Goal: Task Accomplishment & Management: Manage account settings

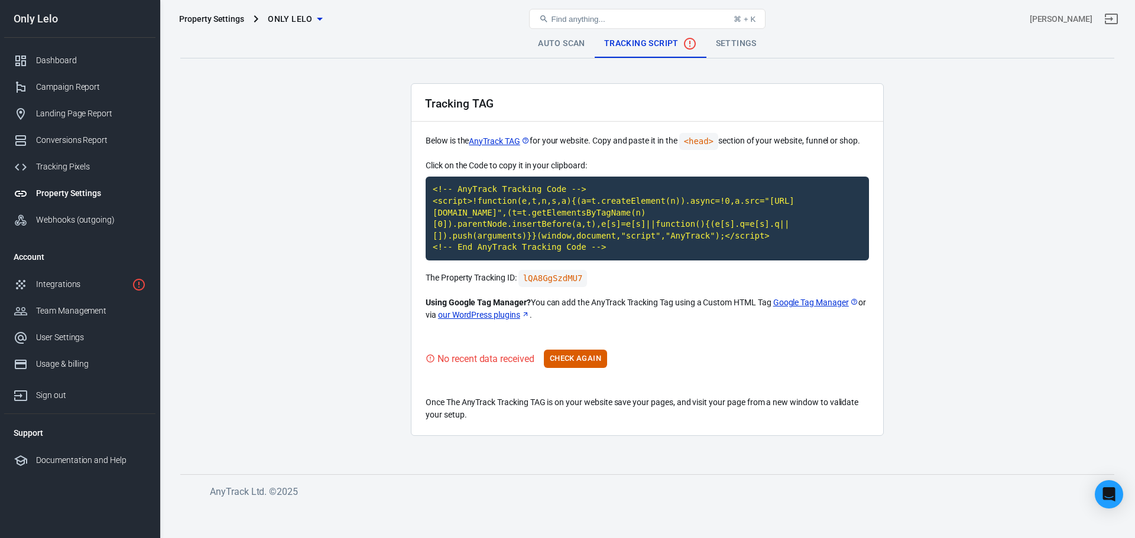
click at [716, 326] on div "Tracking TAG Below is the AnyTrack TAG for your website. Copy and paste it in t…" at bounding box center [647, 259] width 473 height 353
click at [342, 339] on main "Auto Scan Tracking Script Settings Tracking TAG Below is the AnyTrack TAG for y…" at bounding box center [647, 243] width 934 height 426
click at [99, 293] on link "Integrations" at bounding box center [79, 284] width 151 height 27
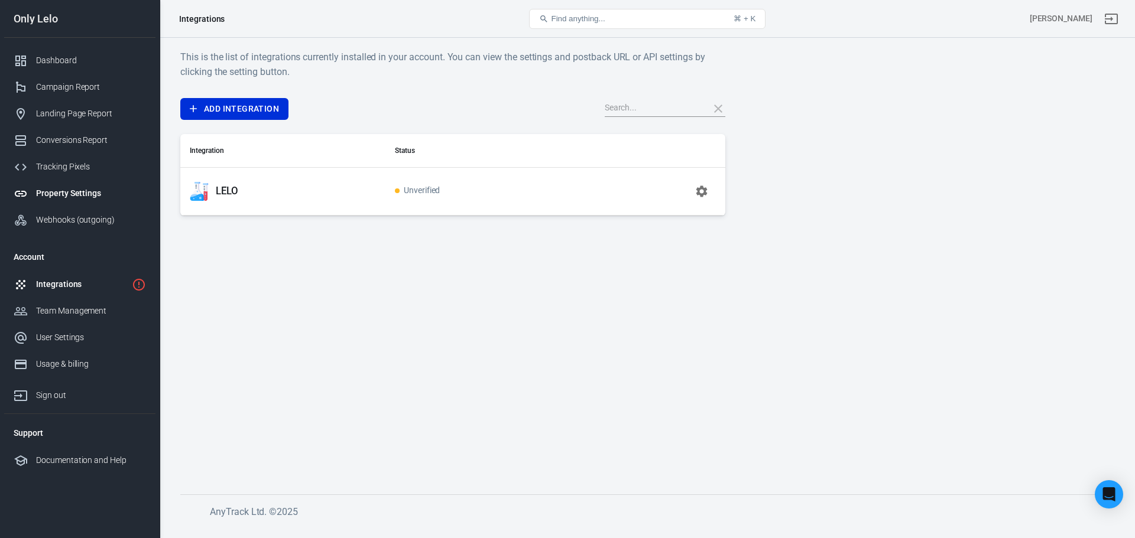
click at [89, 200] on link "Property Settings" at bounding box center [79, 193] width 151 height 27
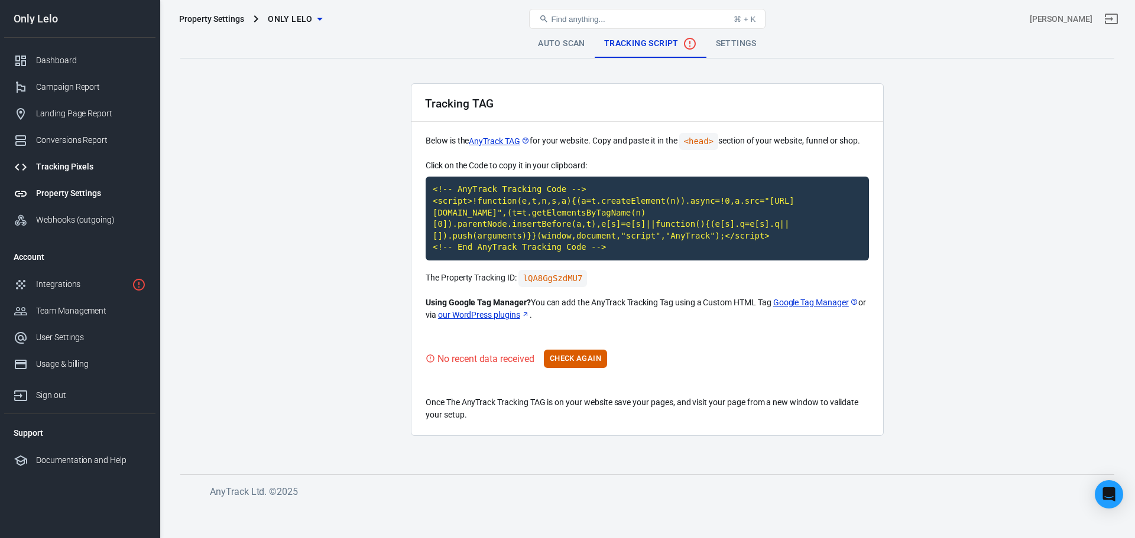
click at [79, 158] on link "Tracking Pixels" at bounding box center [79, 167] width 151 height 27
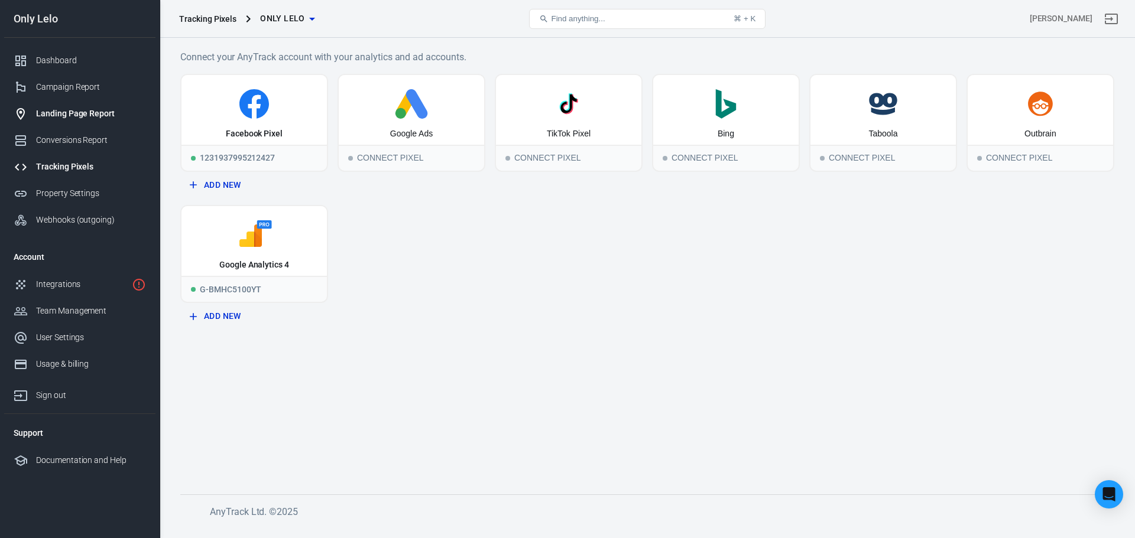
click at [74, 122] on link "Landing Page Report" at bounding box center [79, 113] width 151 height 27
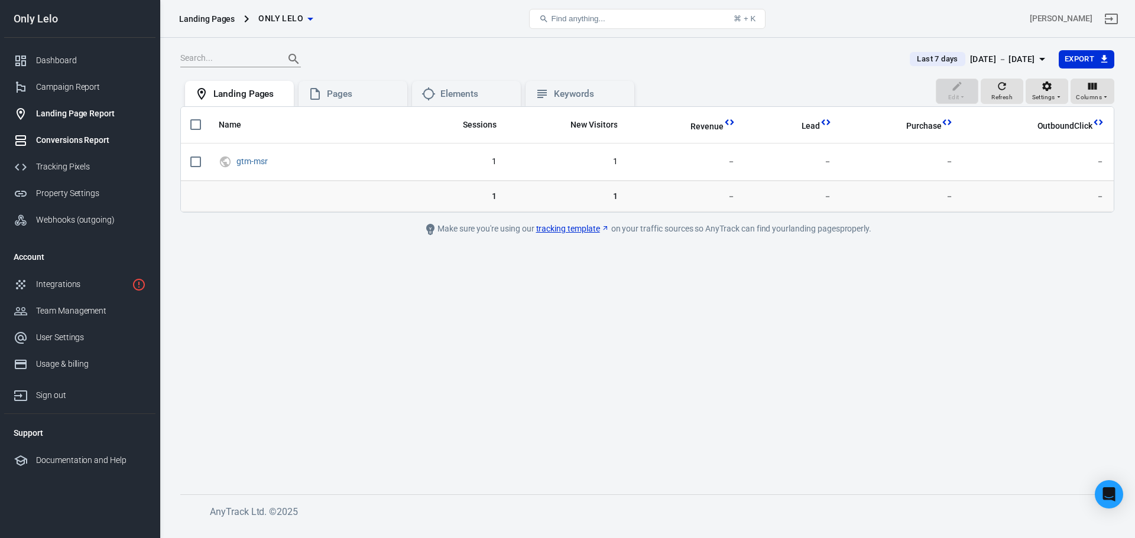
click at [74, 138] on div "Conversions Report" at bounding box center [91, 140] width 110 height 12
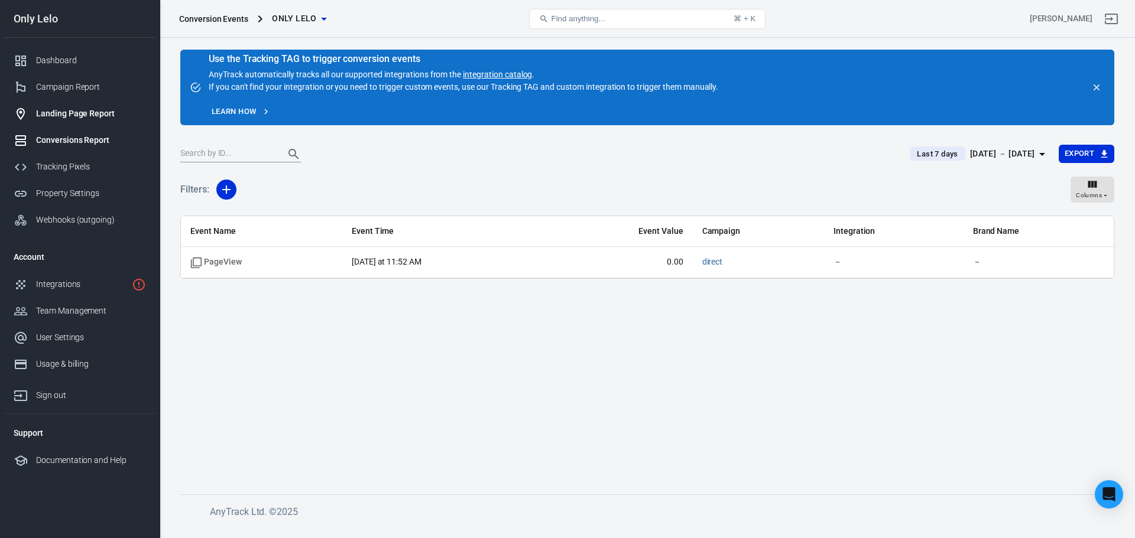
click at [74, 122] on link "Landing Page Report" at bounding box center [79, 113] width 151 height 27
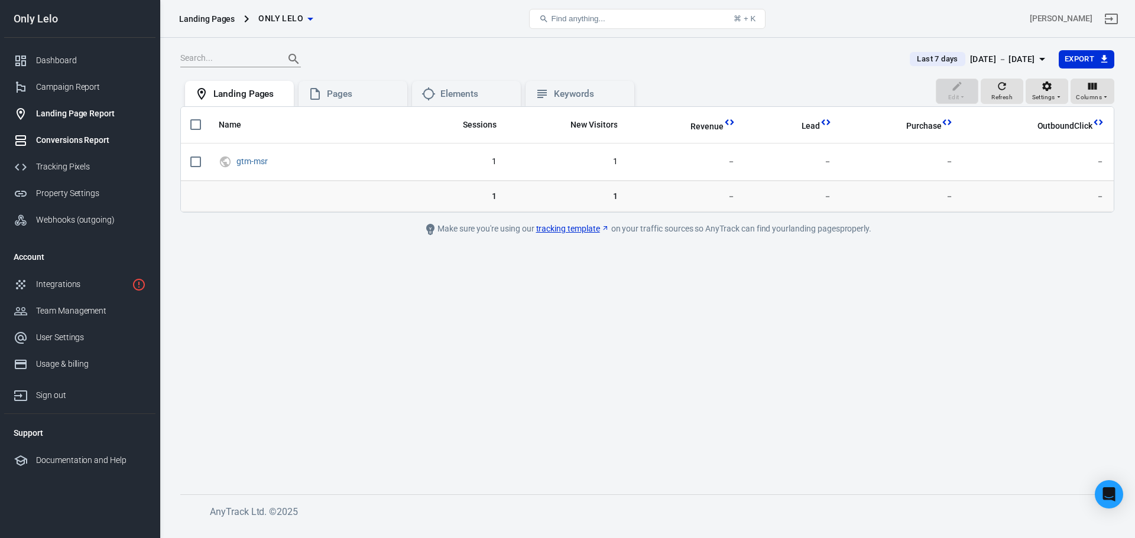
click at [72, 145] on div "Conversions Report" at bounding box center [91, 140] width 110 height 12
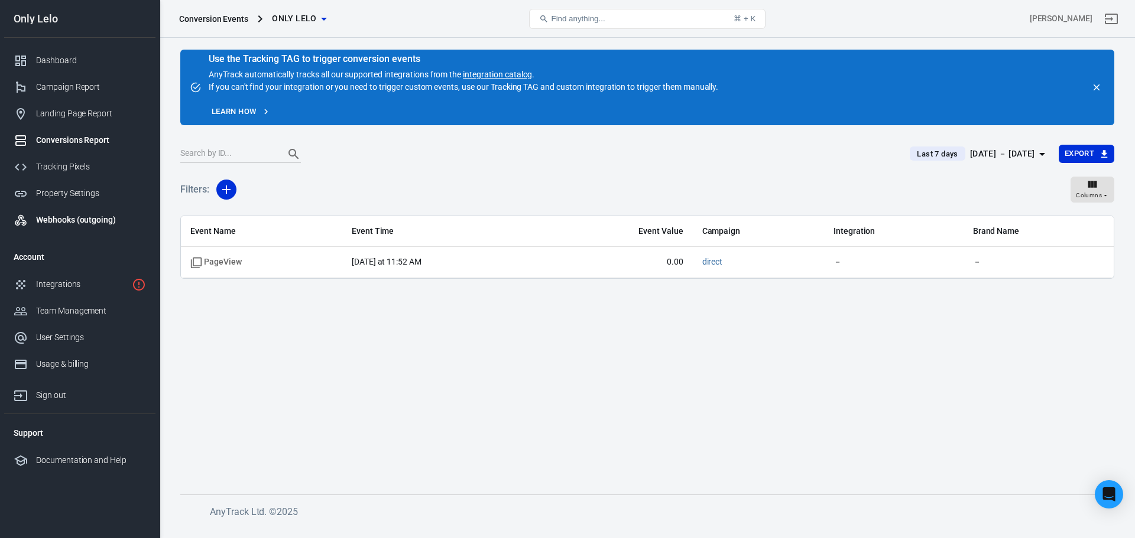
click at [87, 219] on div "Webhooks (outgoing)" at bounding box center [91, 220] width 110 height 12
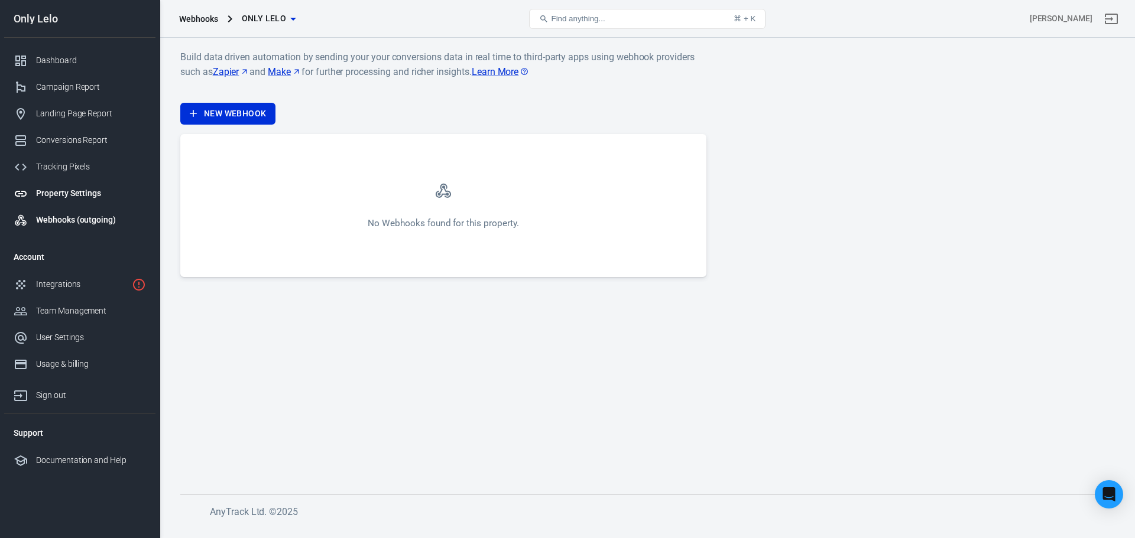
click at [97, 196] on div "Property Settings" at bounding box center [91, 193] width 110 height 12
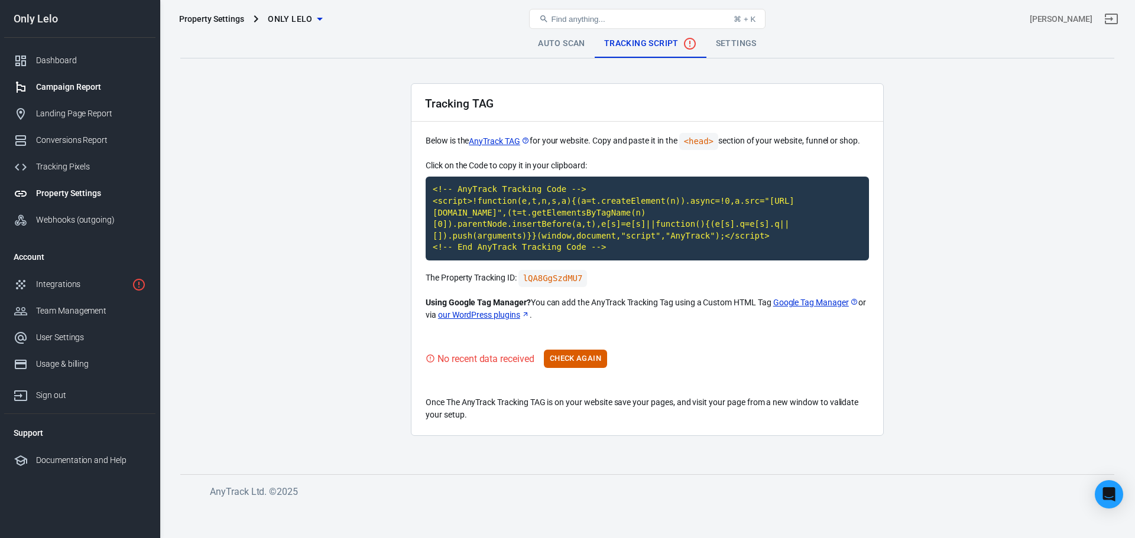
click at [72, 95] on link "Campaign Report" at bounding box center [79, 87] width 151 height 27
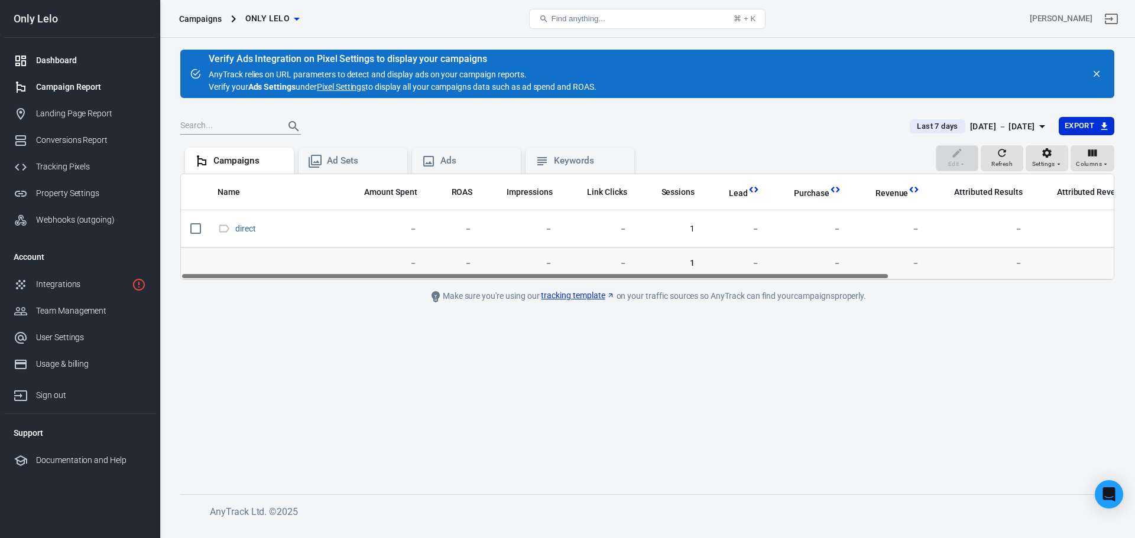
click at [71, 67] on link "Dashboard" at bounding box center [79, 60] width 151 height 27
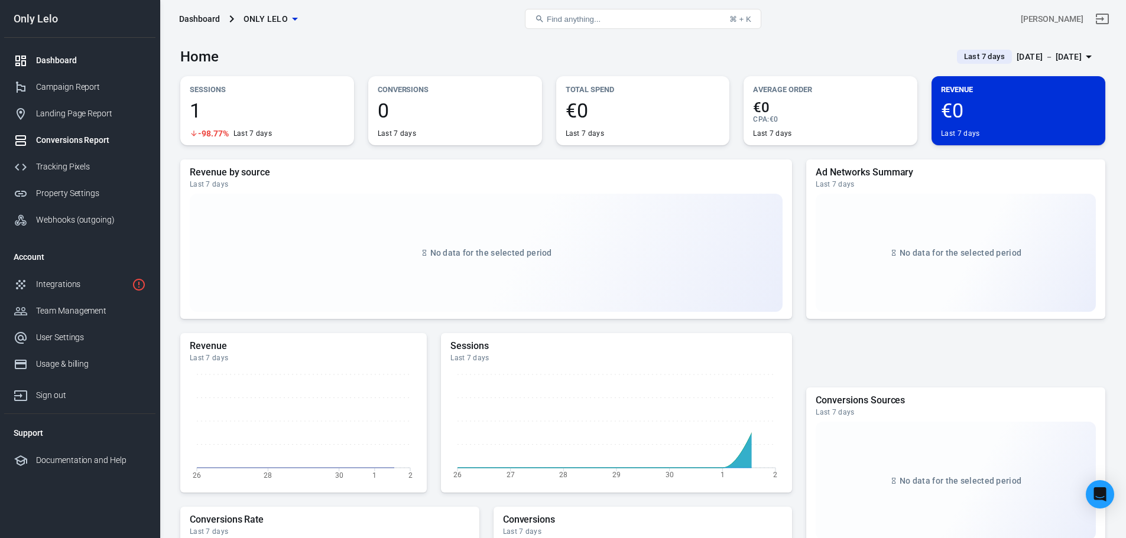
click at [73, 150] on link "Conversions Report" at bounding box center [79, 140] width 151 height 27
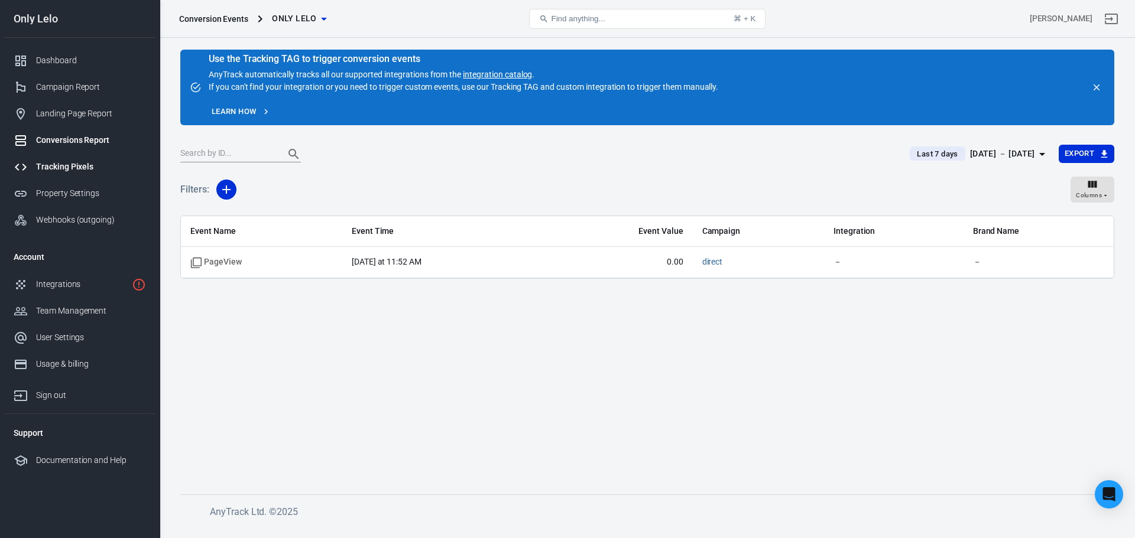
click at [83, 178] on link "Tracking Pixels" at bounding box center [79, 167] width 151 height 27
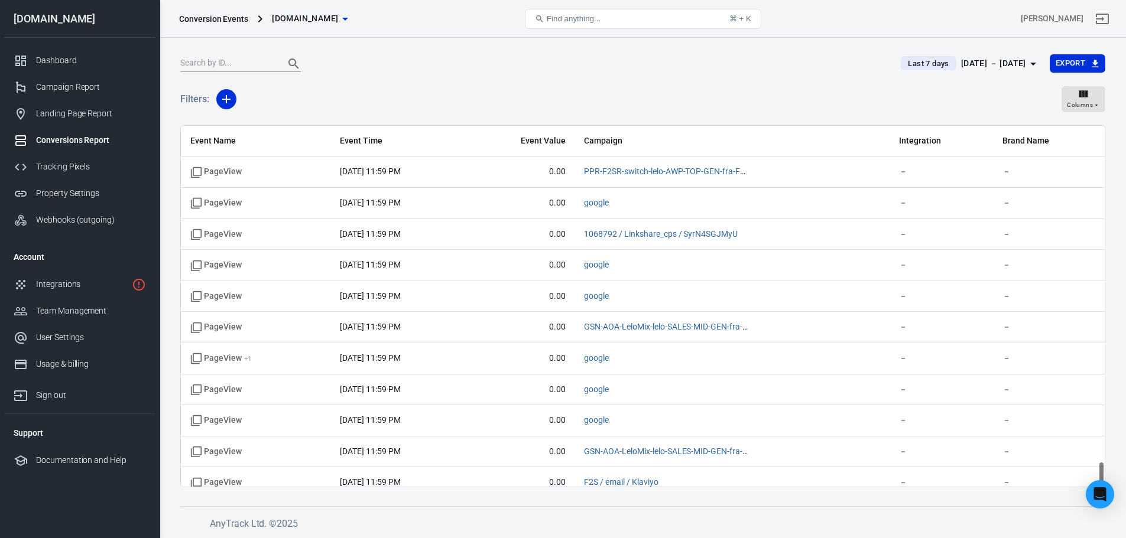
scroll to position [4680, 0]
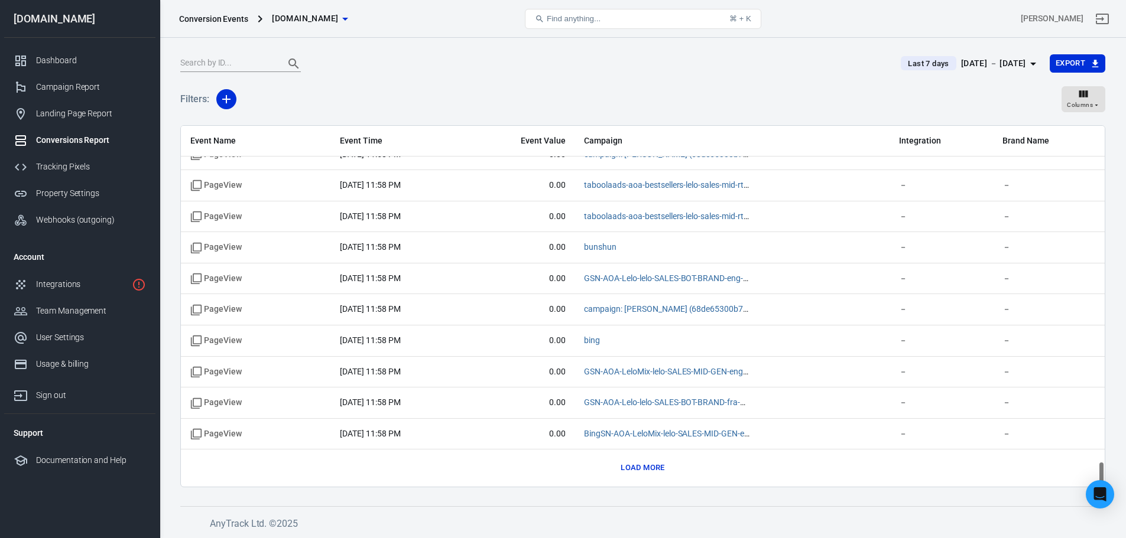
click at [69, 17] on div "[DOMAIN_NAME]" at bounding box center [79, 19] width 151 height 11
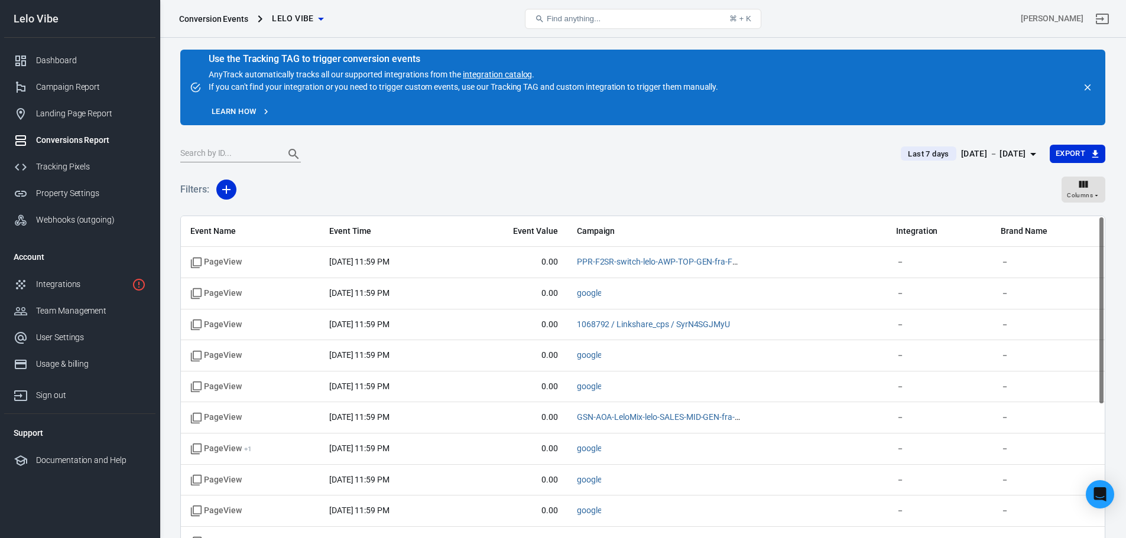
click at [74, 142] on div "Conversions Report" at bounding box center [91, 140] width 110 height 12
click at [90, 160] on link "Tracking Pixels" at bounding box center [79, 167] width 151 height 27
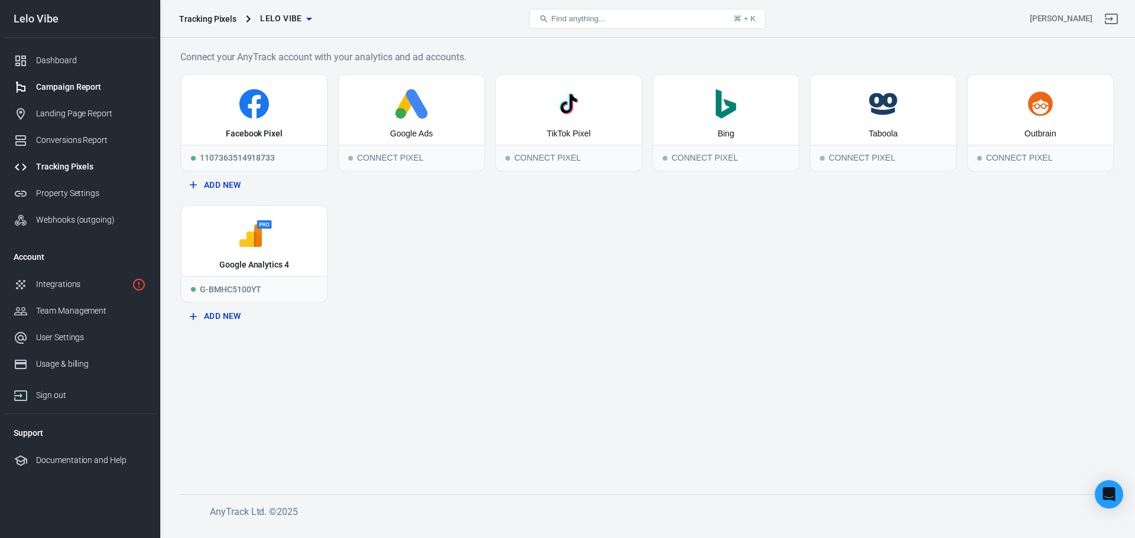
click at [93, 93] on div "Campaign Report" at bounding box center [91, 87] width 110 height 12
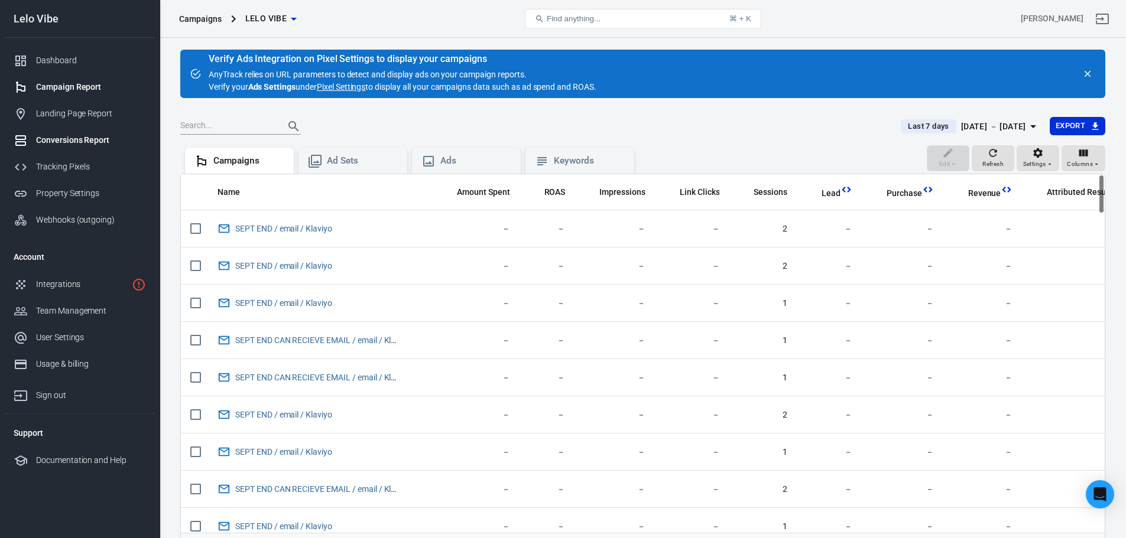
click at [82, 151] on link "Conversions Report" at bounding box center [79, 140] width 151 height 27
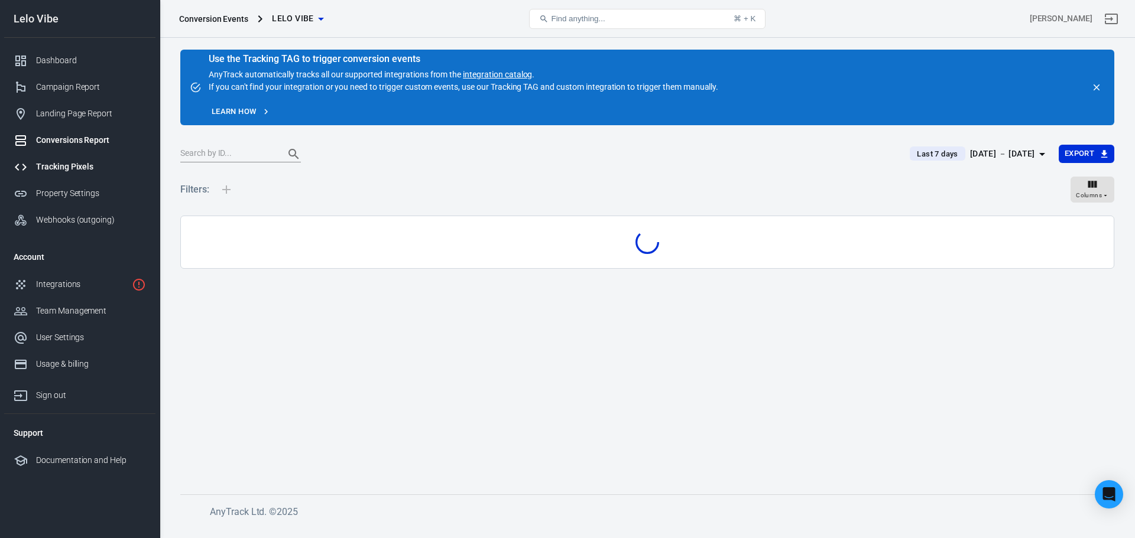
click at [78, 163] on div "Tracking Pixels" at bounding box center [91, 167] width 110 height 12
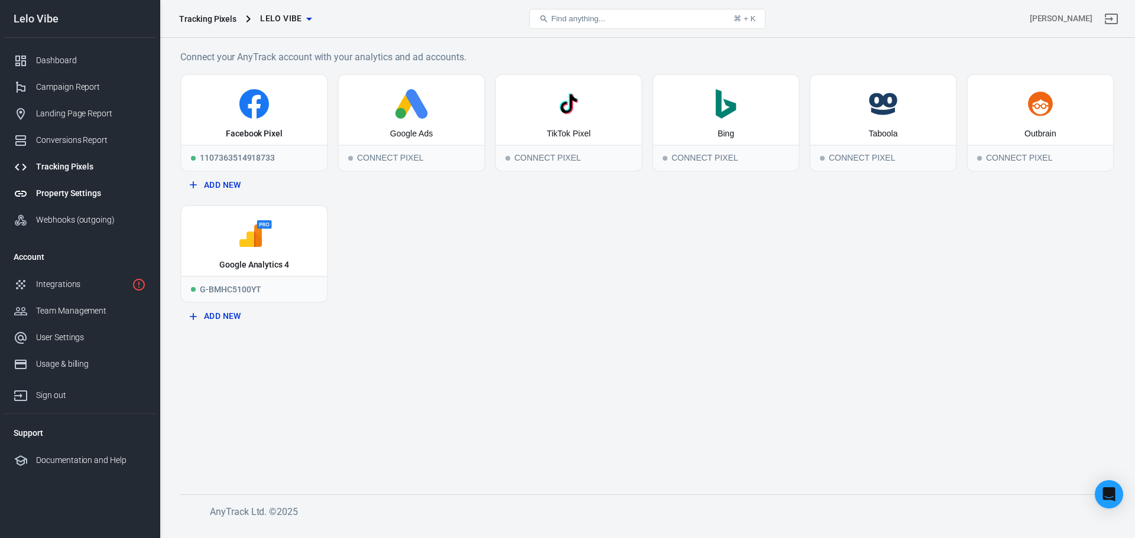
click at [34, 191] on div at bounding box center [25, 194] width 22 height 14
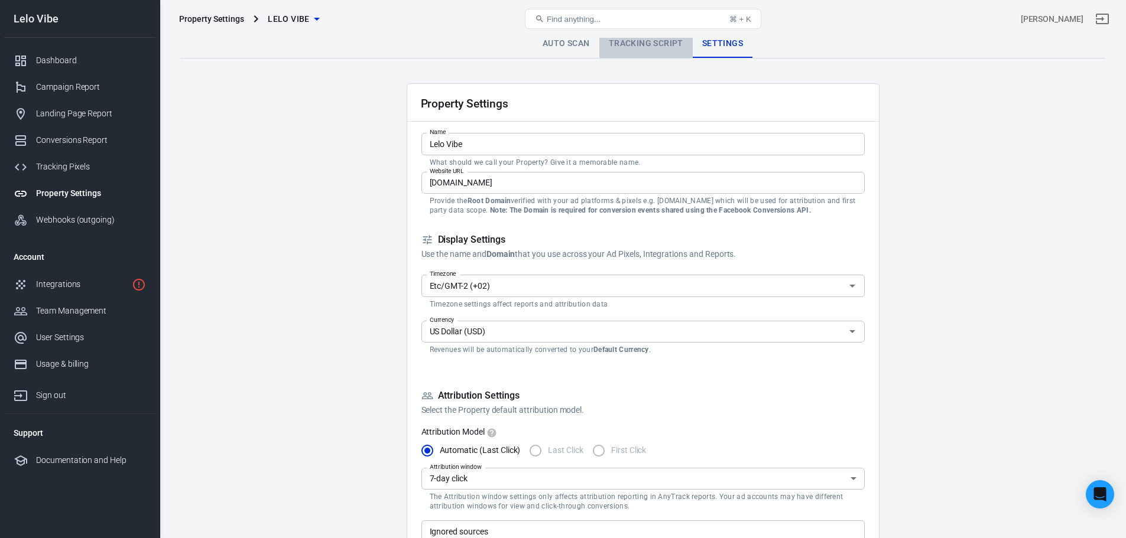
click at [652, 41] on link "Tracking Script" at bounding box center [645, 44] width 93 height 28
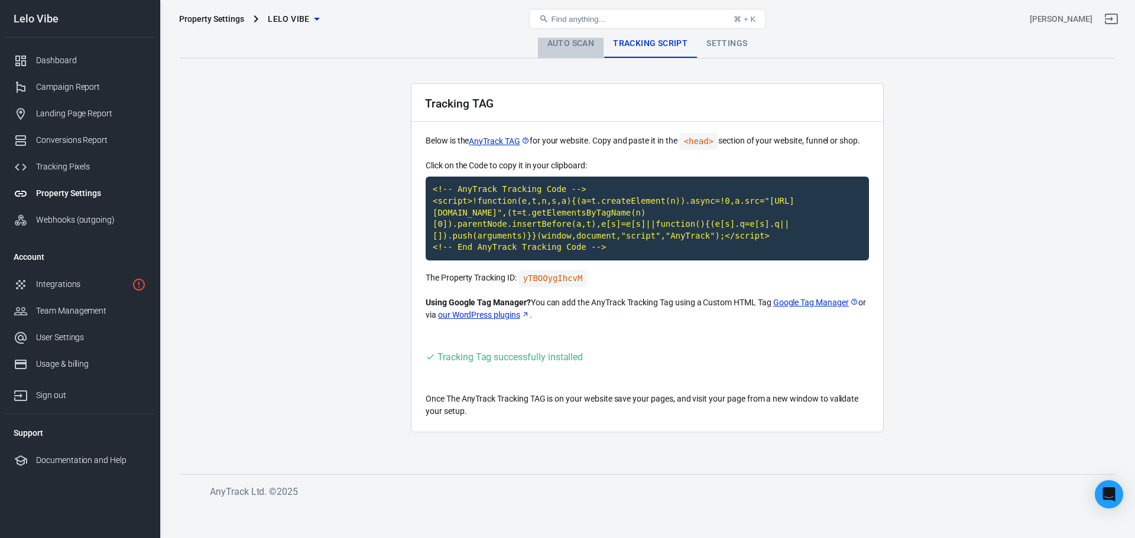
click at [594, 46] on link "Auto Scan" at bounding box center [571, 44] width 66 height 28
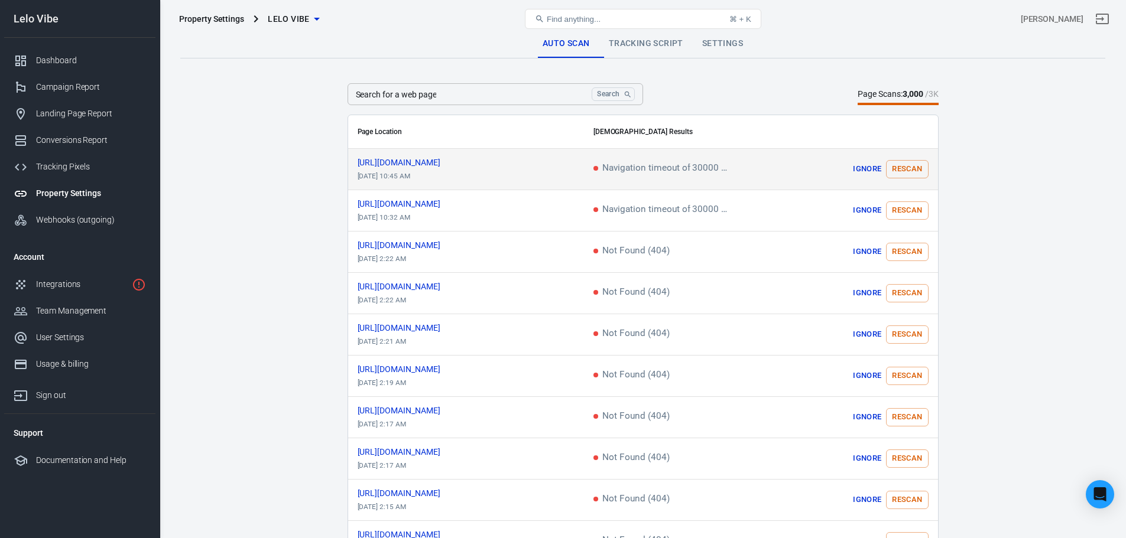
click at [909, 165] on button "Rescan" at bounding box center [907, 169] width 42 height 18
click at [441, 163] on span "https://www.lelo.com/ru/node/1446" at bounding box center [410, 162] width 104 height 8
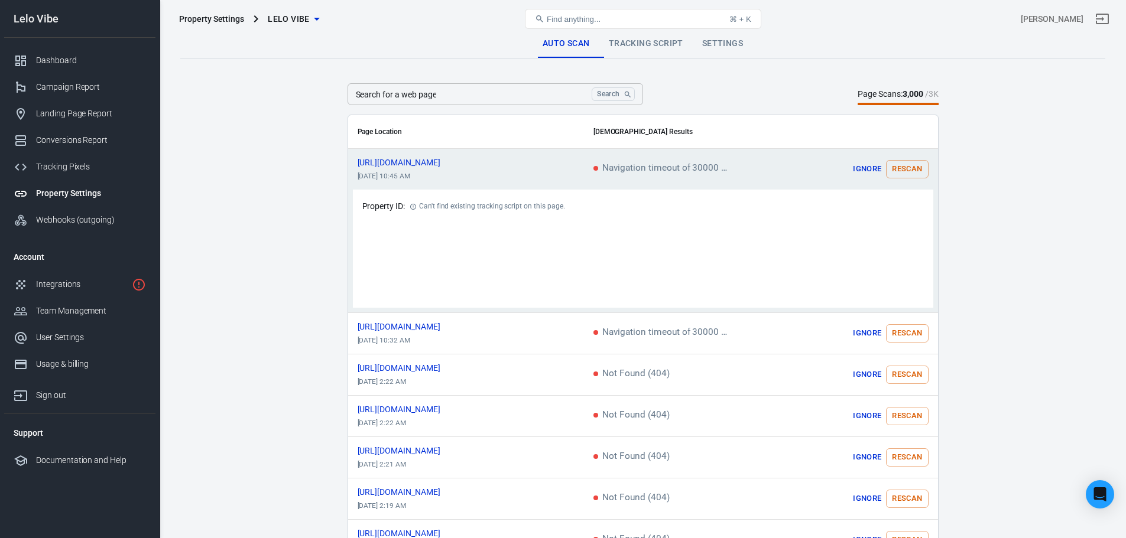
click at [416, 211] on div "Can't find existing tracking script on this page." at bounding box center [487, 206] width 155 height 15
click at [415, 206] on icon "scrollable content" at bounding box center [413, 207] width 6 height 6
click at [415, 206] on icon "scrollable content" at bounding box center [413, 206] width 7 height 7
click at [414, 206] on icon "scrollable content" at bounding box center [413, 206] width 7 height 7
click at [98, 195] on div "Property Settings" at bounding box center [91, 193] width 110 height 12
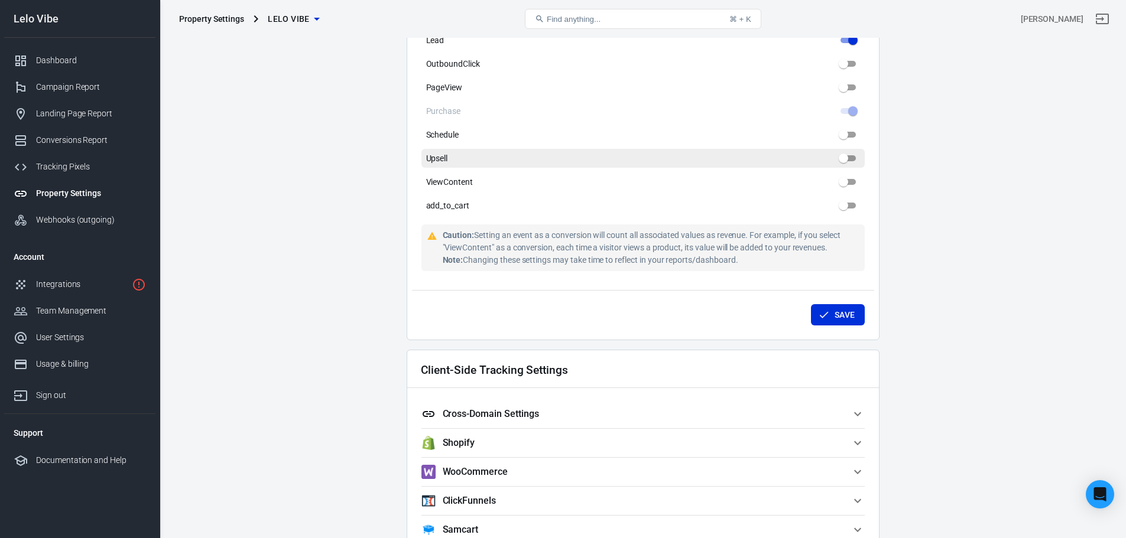
scroll to position [532, 0]
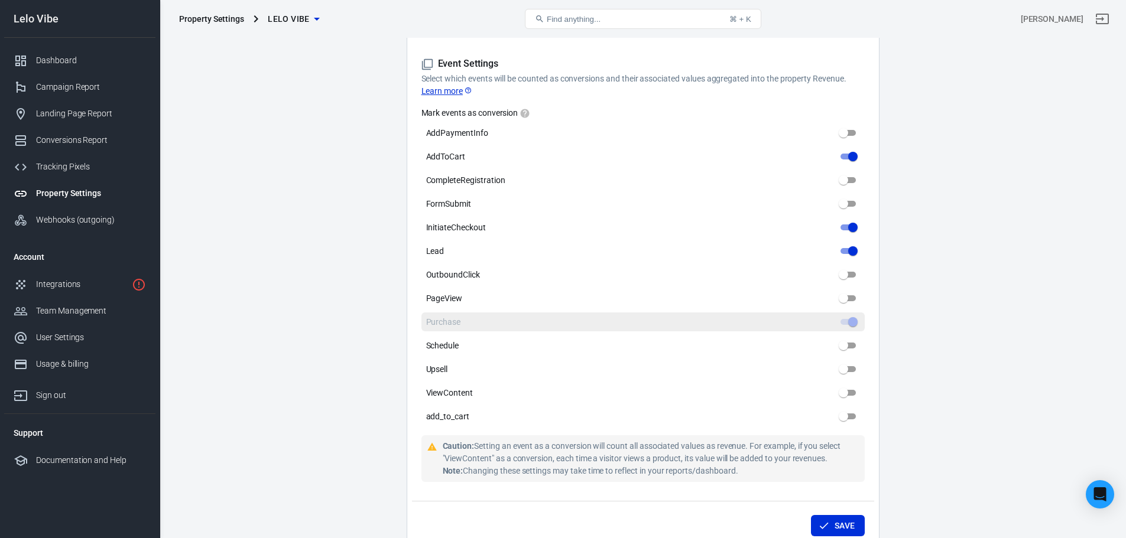
click at [463, 322] on label "Purchase" at bounding box center [642, 322] width 443 height 19
click at [544, 320] on label "Purchase" at bounding box center [642, 322] width 443 height 19
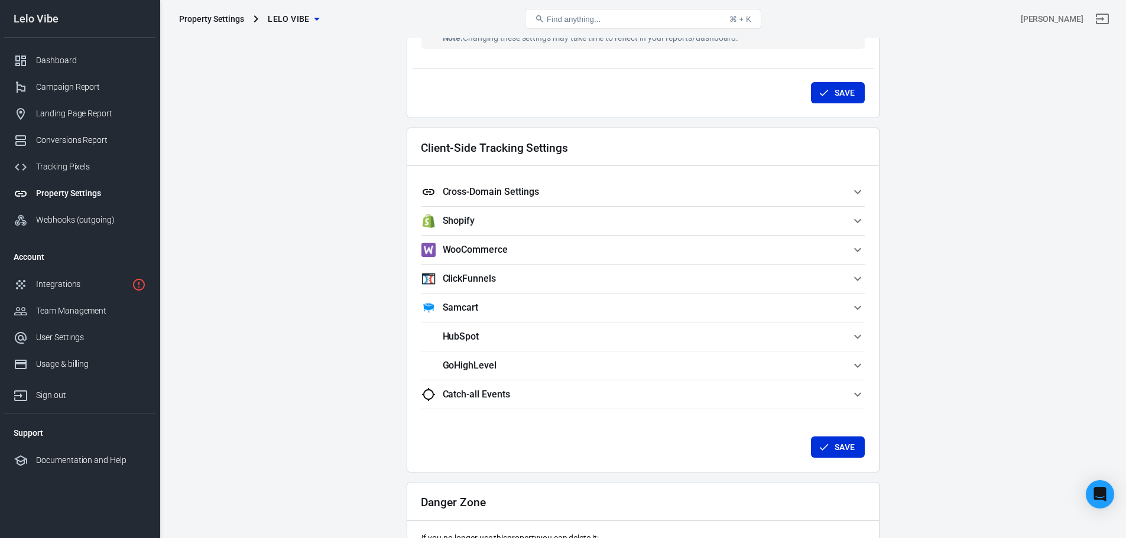
scroll to position [953, 0]
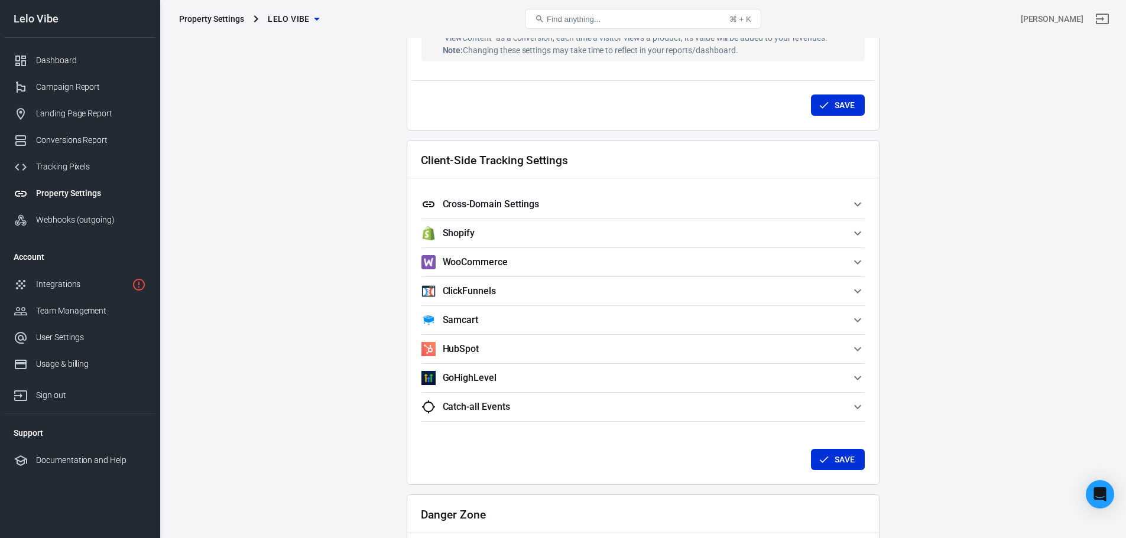
click at [507, 197] on span "Cross-Domain Settings" at bounding box center [635, 204] width 429 height 14
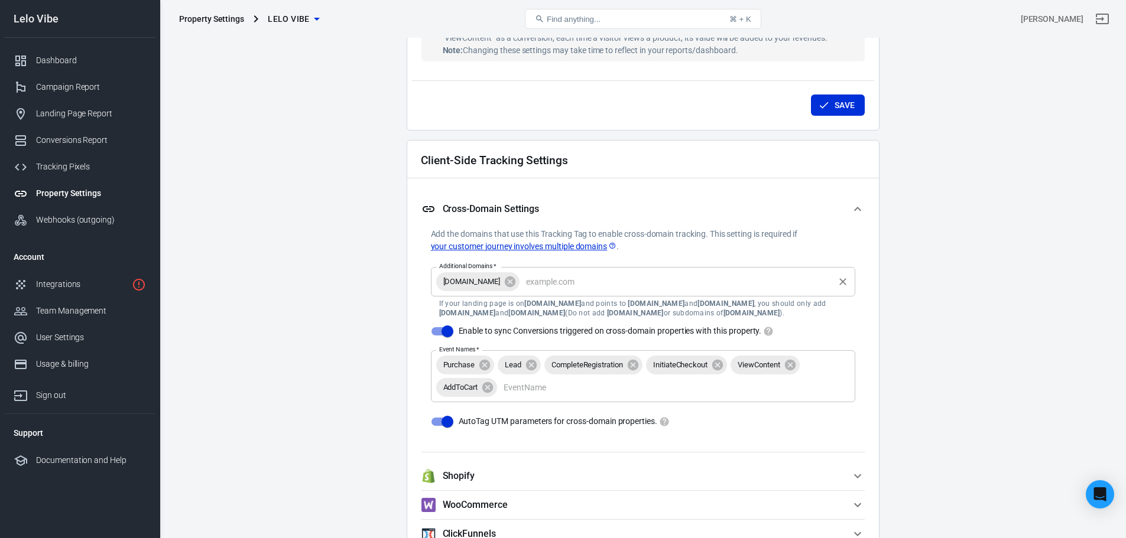
click at [512, 294] on div "lelo.com Additional Domains   *" at bounding box center [643, 282] width 424 height 30
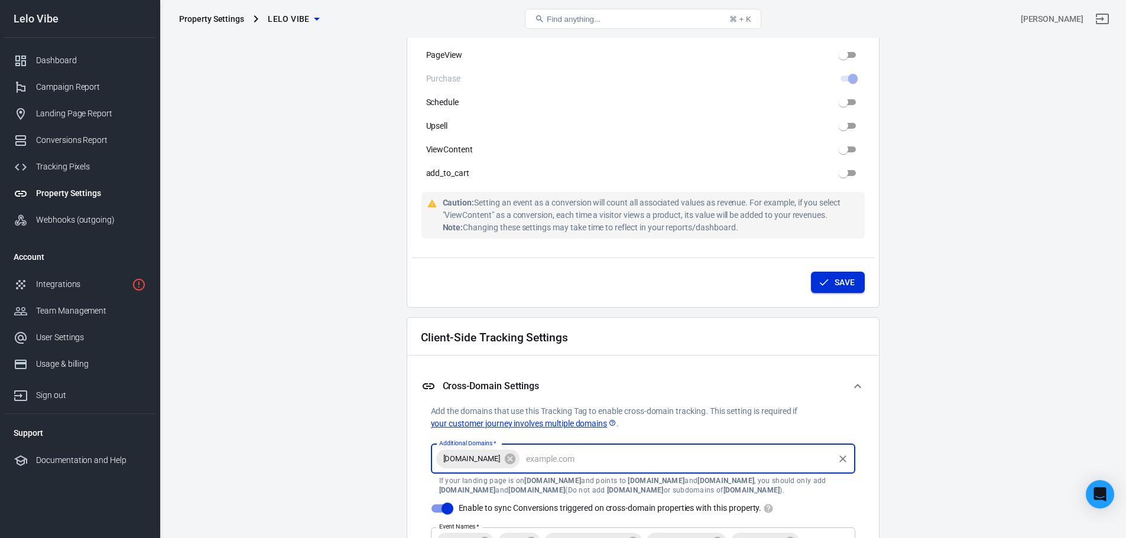
click at [836, 283] on button "Save" at bounding box center [838, 283] width 54 height 22
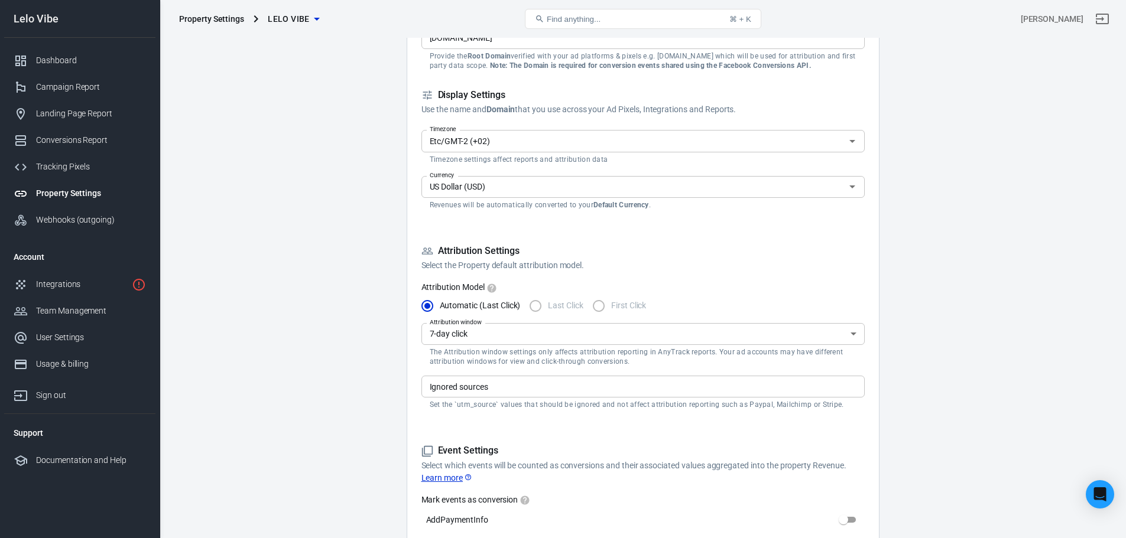
scroll to position [0, 0]
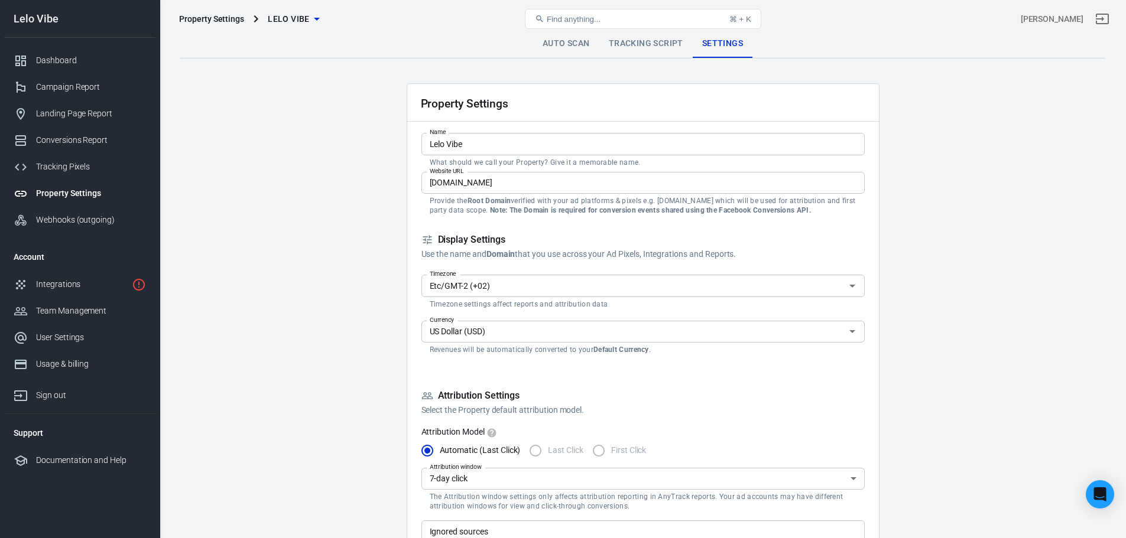
click at [648, 54] on link "Tracking Script" at bounding box center [645, 44] width 93 height 28
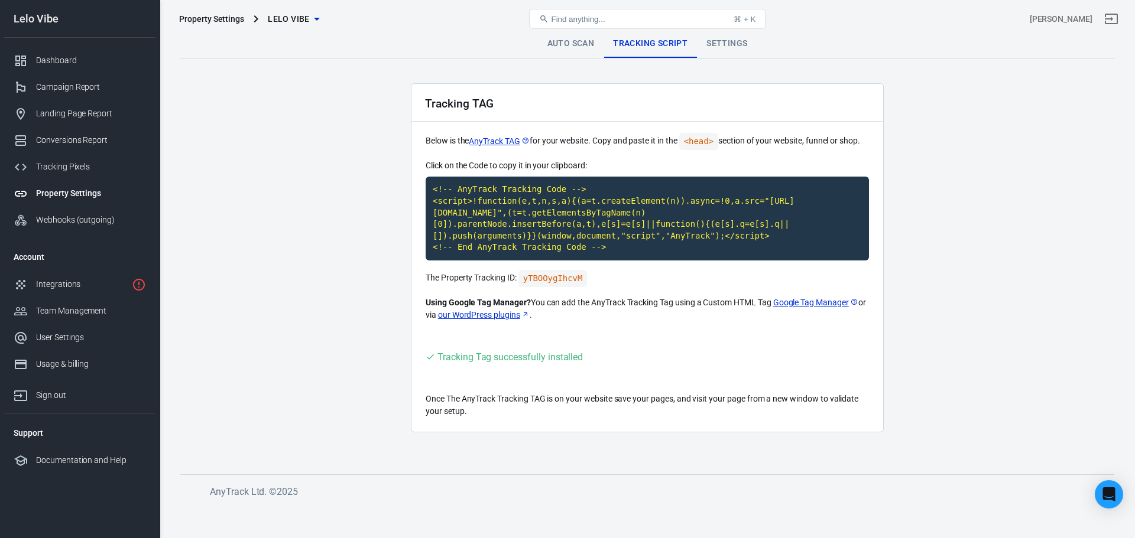
click at [512, 31] on div "Find anything... ⌘ + K" at bounding box center [647, 19] width 312 height 28
click at [555, 46] on link "Auto Scan" at bounding box center [571, 44] width 66 height 28
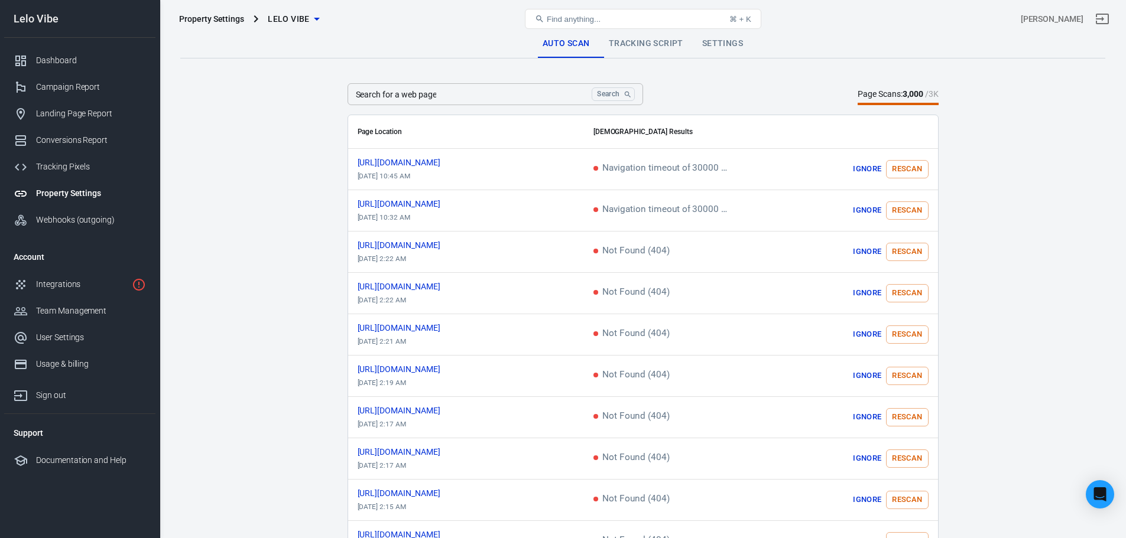
click at [905, 105] on span at bounding box center [897, 104] width 80 height 2
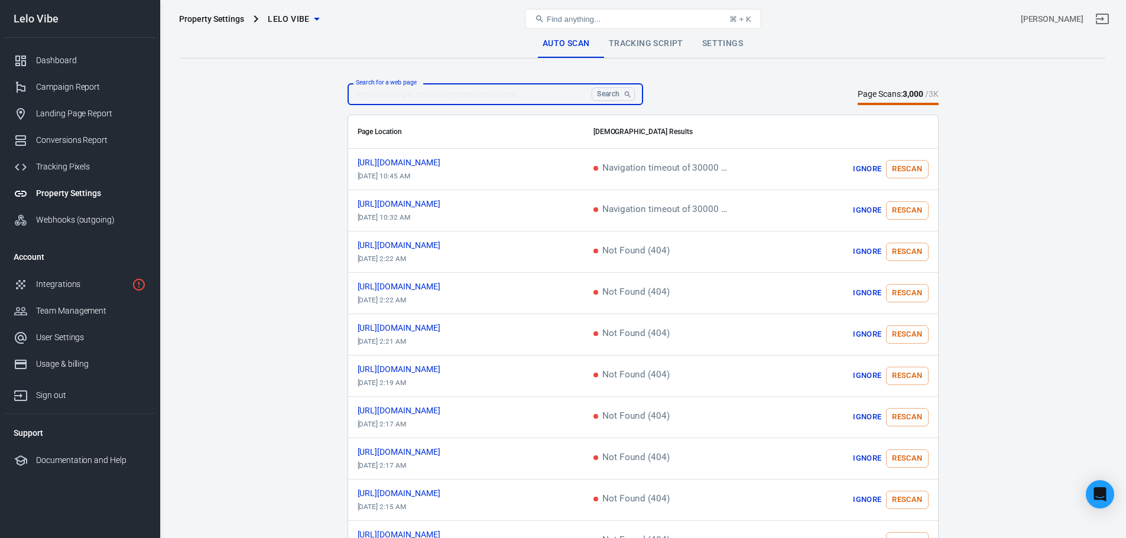
click at [556, 105] on input "Search for a web page" at bounding box center [467, 94] width 240 height 22
click at [295, 22] on span "Lelo Vibe" at bounding box center [289, 19] width 42 height 15
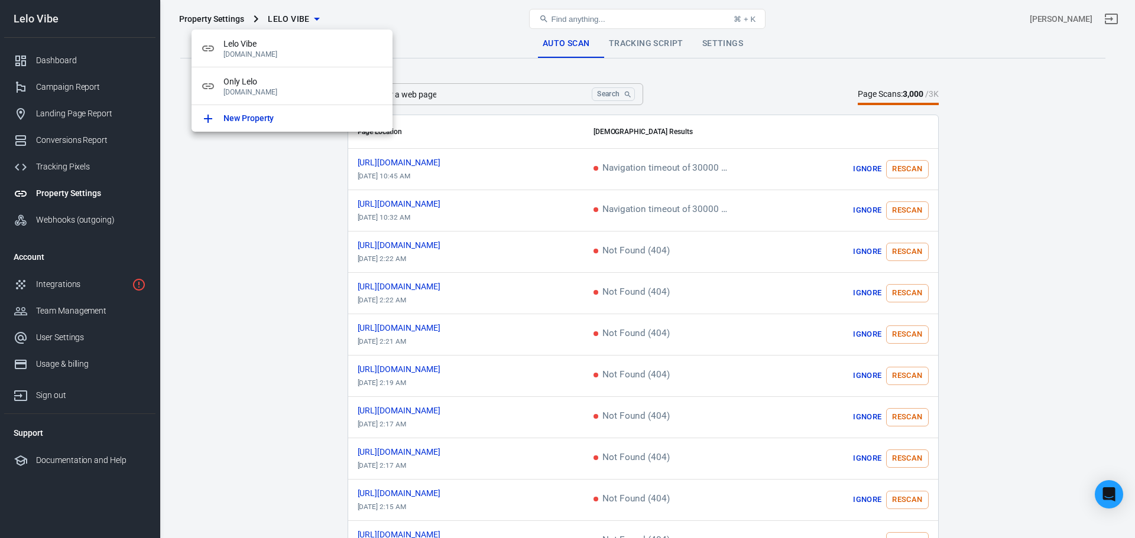
click at [294, 16] on div at bounding box center [567, 269] width 1135 height 538
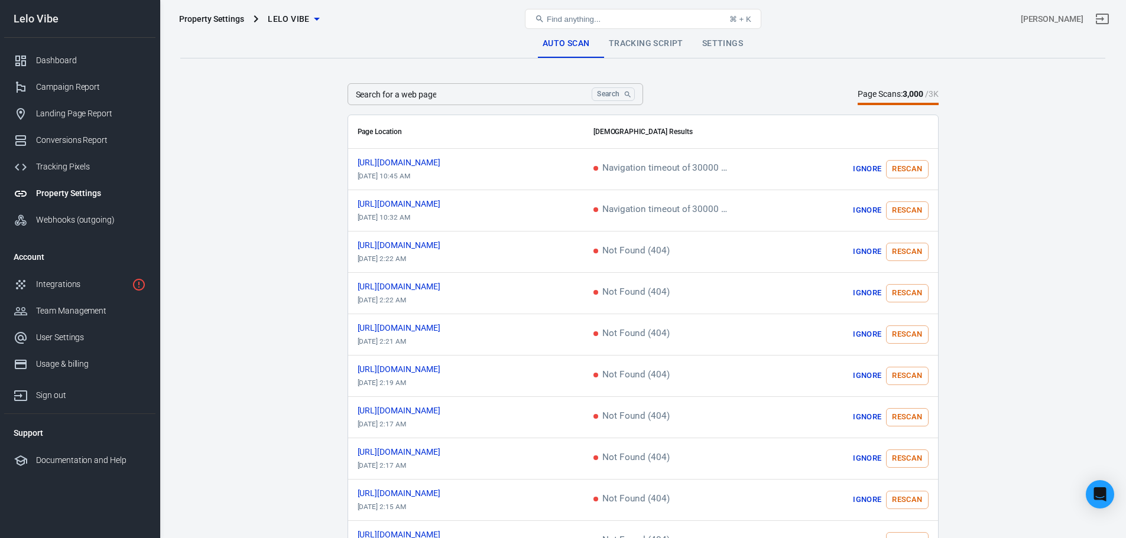
click at [620, 45] on link "Tracking Script" at bounding box center [645, 44] width 93 height 28
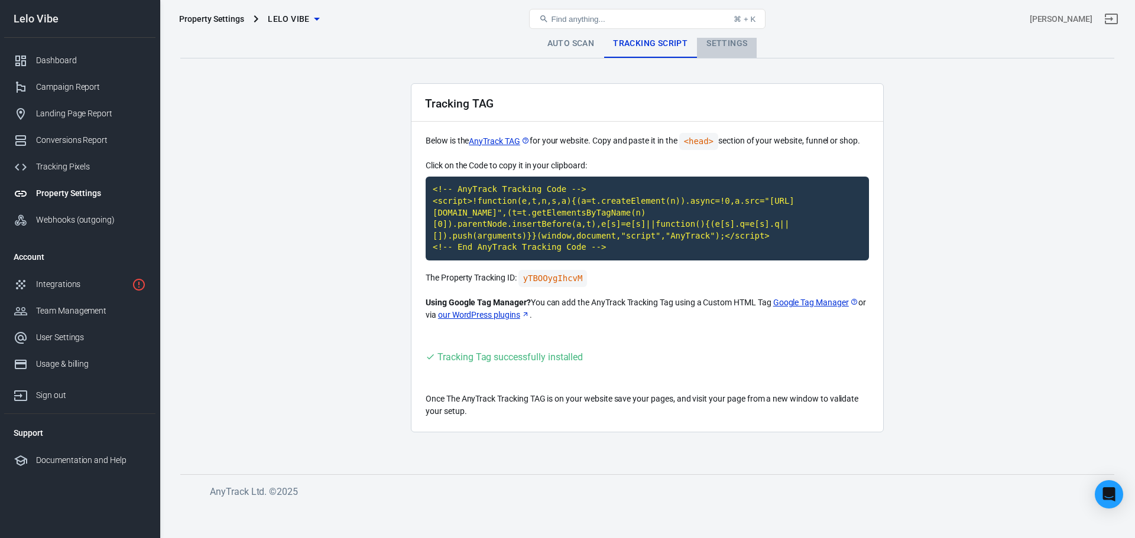
click at [742, 40] on link "Settings" at bounding box center [727, 44] width 60 height 28
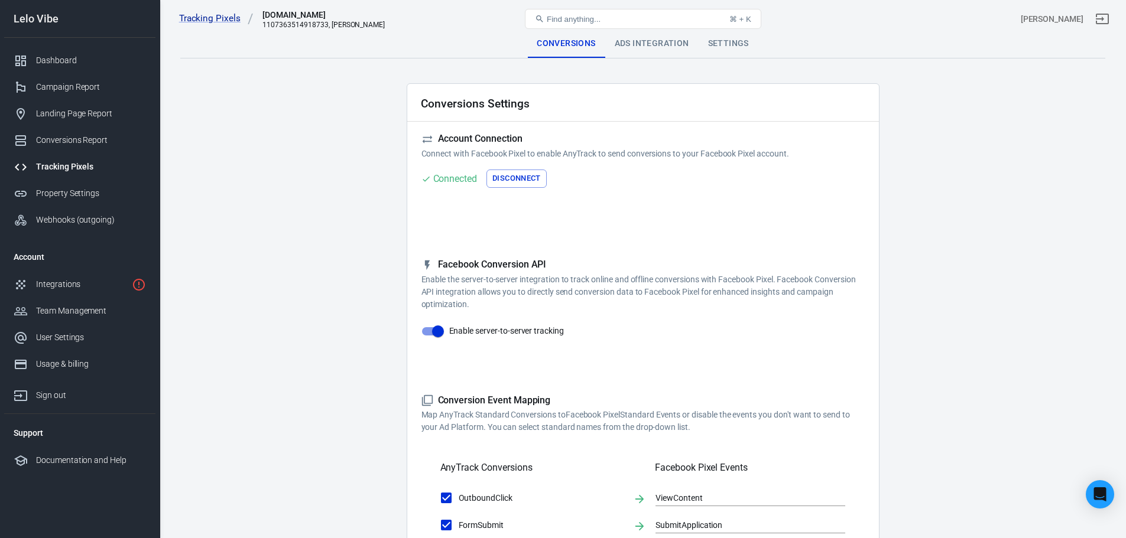
click at [300, 39] on div "Conversions Ads Integration Settings" at bounding box center [642, 44] width 925 height 28
click at [306, 34] on div "Tracking Pixels [DOMAIN_NAME] 1107363514918733, Lelo Vibe Find anything... ⌘ + …" at bounding box center [643, 19] width 966 height 38
click at [310, 20] on div "[DOMAIN_NAME]" at bounding box center [321, 15] width 118 height 12
click at [279, 5] on div "Tracking Pixels [DOMAIN_NAME] 1107363514918733, [PERSON_NAME]" at bounding box center [328, 19] width 309 height 28
click at [71, 195] on div "Property Settings" at bounding box center [91, 193] width 110 height 12
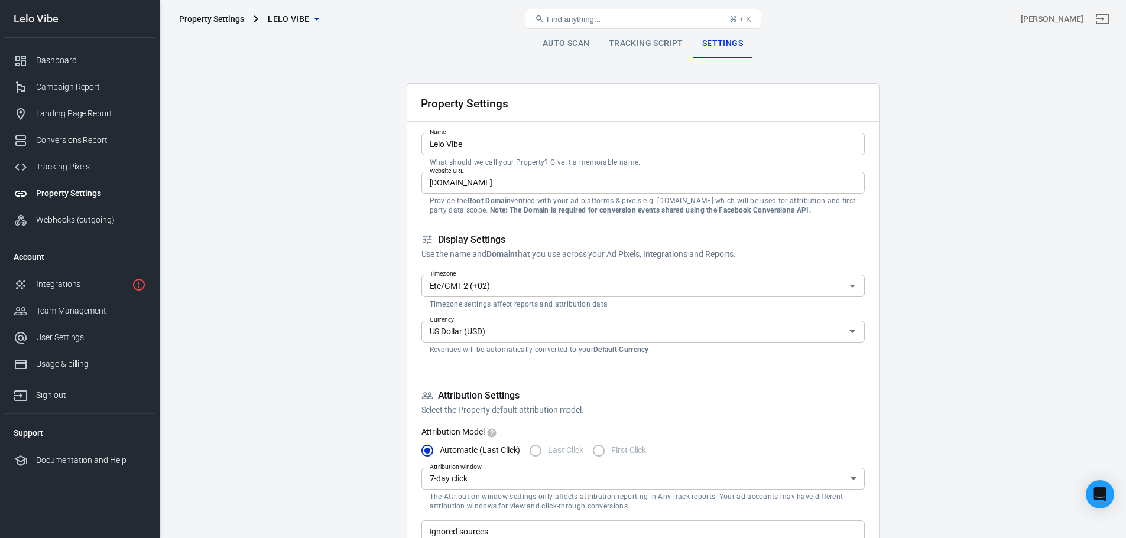
click at [315, 13] on icon "button" at bounding box center [317, 19] width 14 height 14
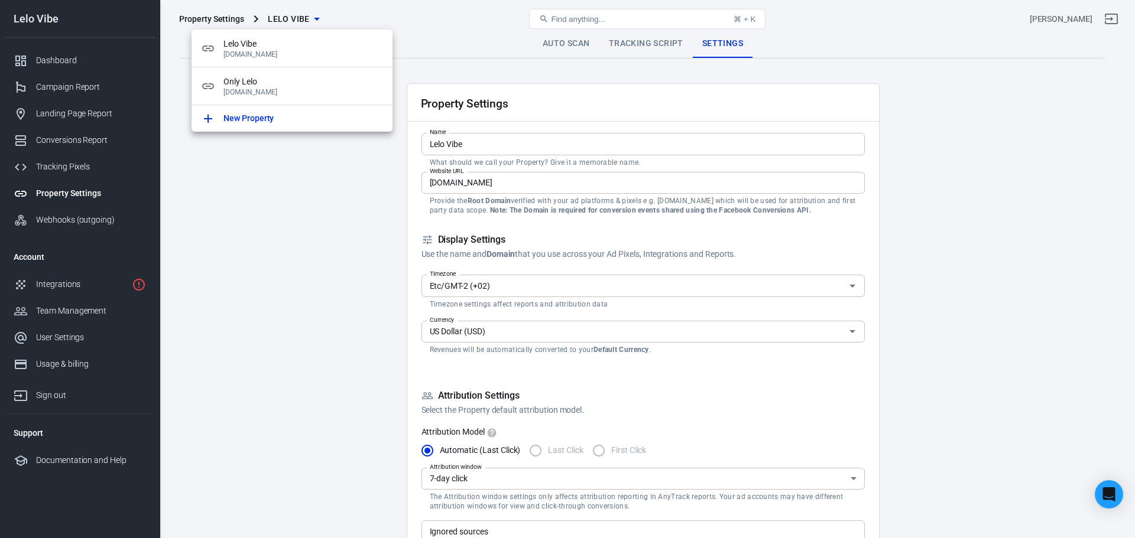
click at [315, 13] on div at bounding box center [567, 269] width 1135 height 538
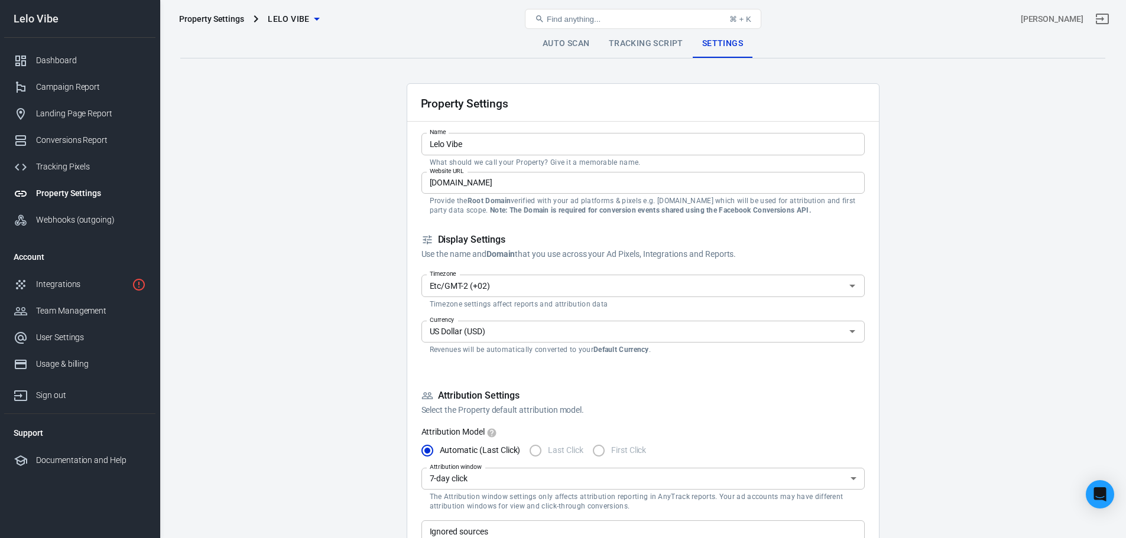
click at [315, 12] on icon "button" at bounding box center [317, 19] width 14 height 14
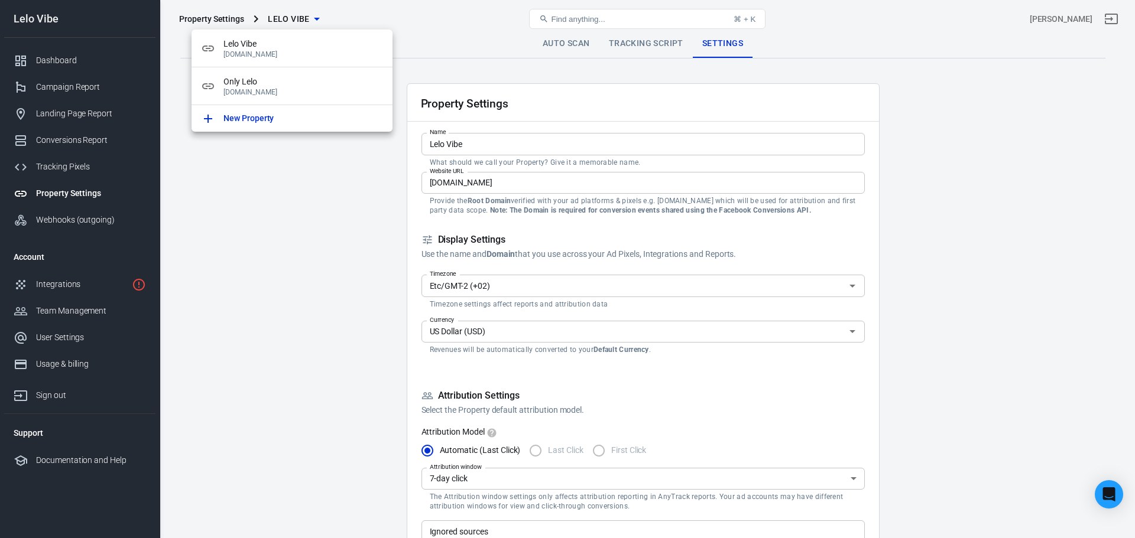
click at [315, 12] on div at bounding box center [567, 269] width 1135 height 538
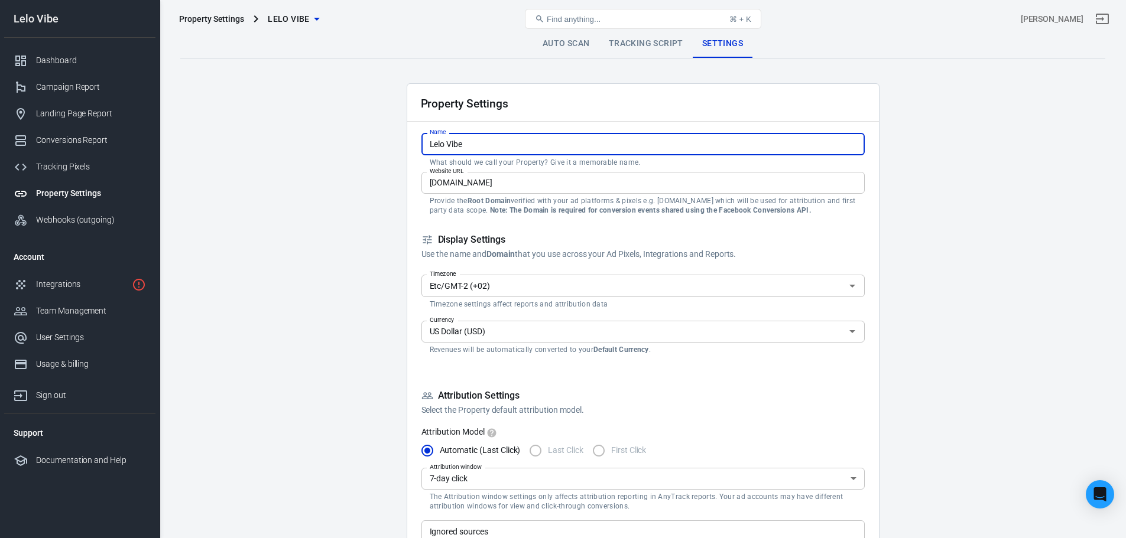
click at [496, 154] on input "Lelo Vibe" at bounding box center [642, 144] width 443 height 22
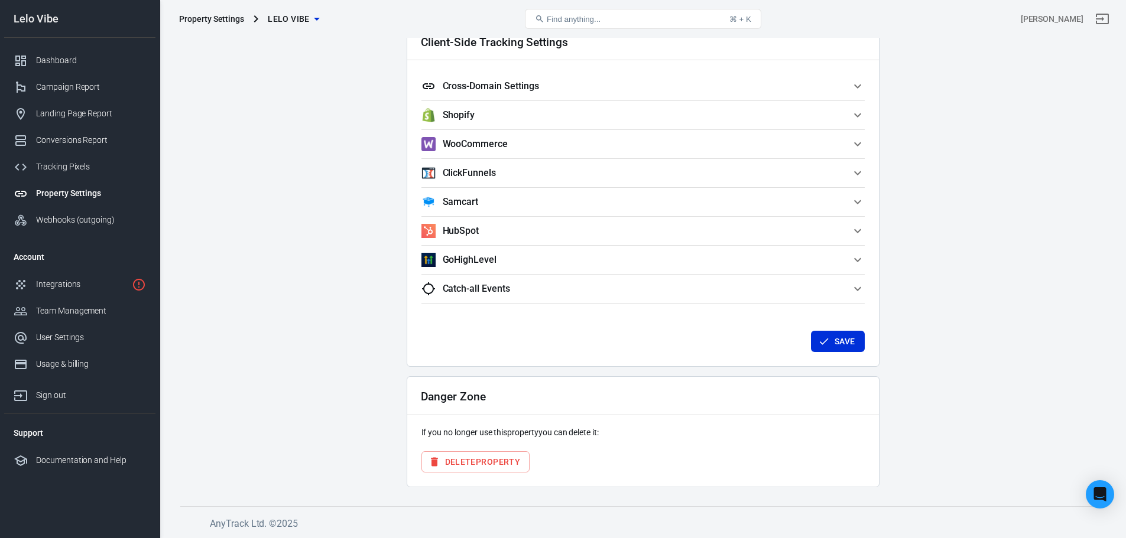
scroll to position [740, 0]
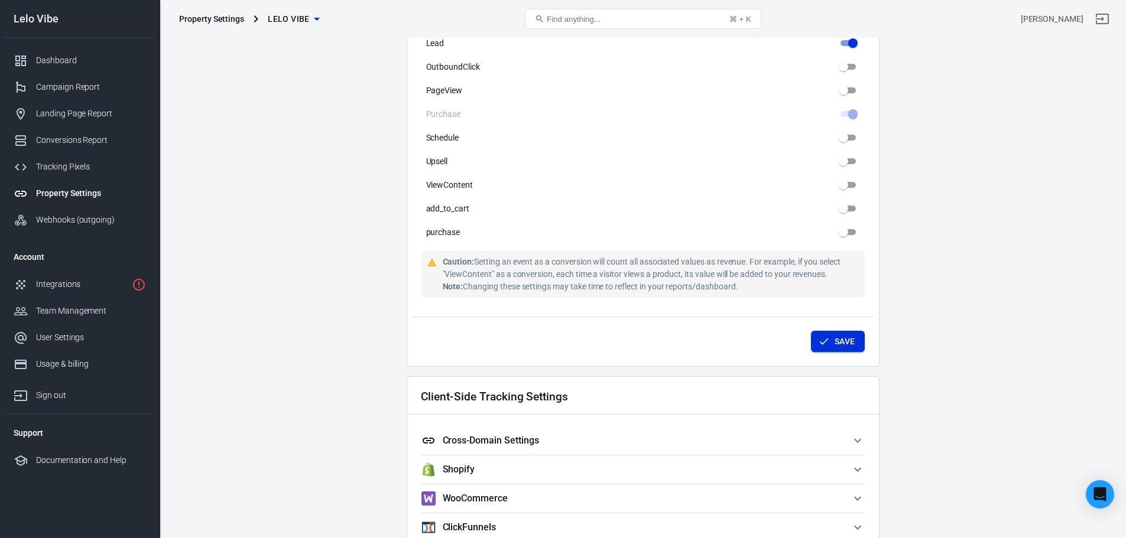
type input "Lelo Vibes"
click at [826, 341] on icon "submit" at bounding box center [824, 342] width 12 height 12
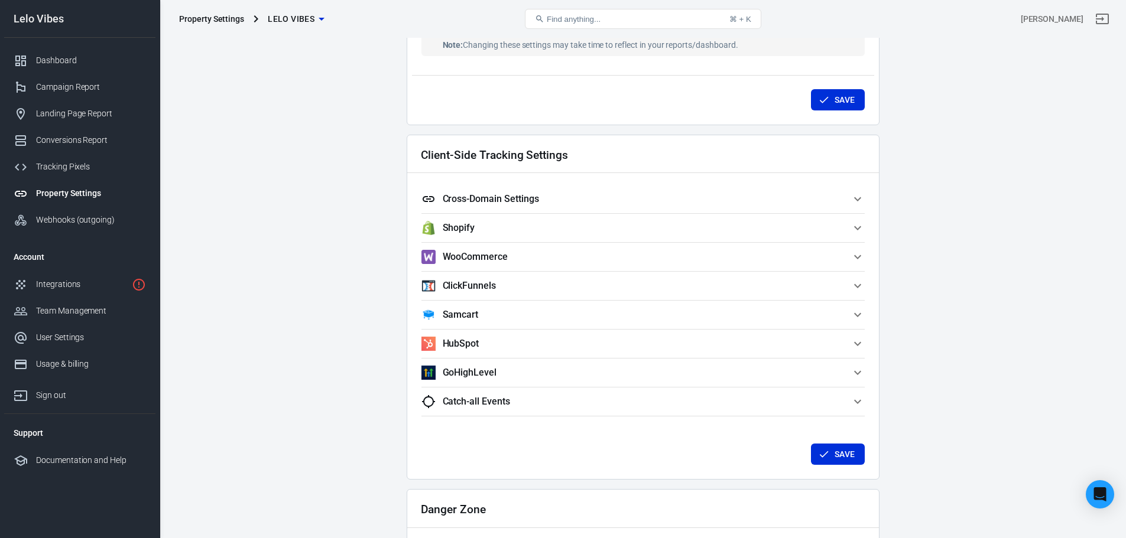
scroll to position [1094, 0]
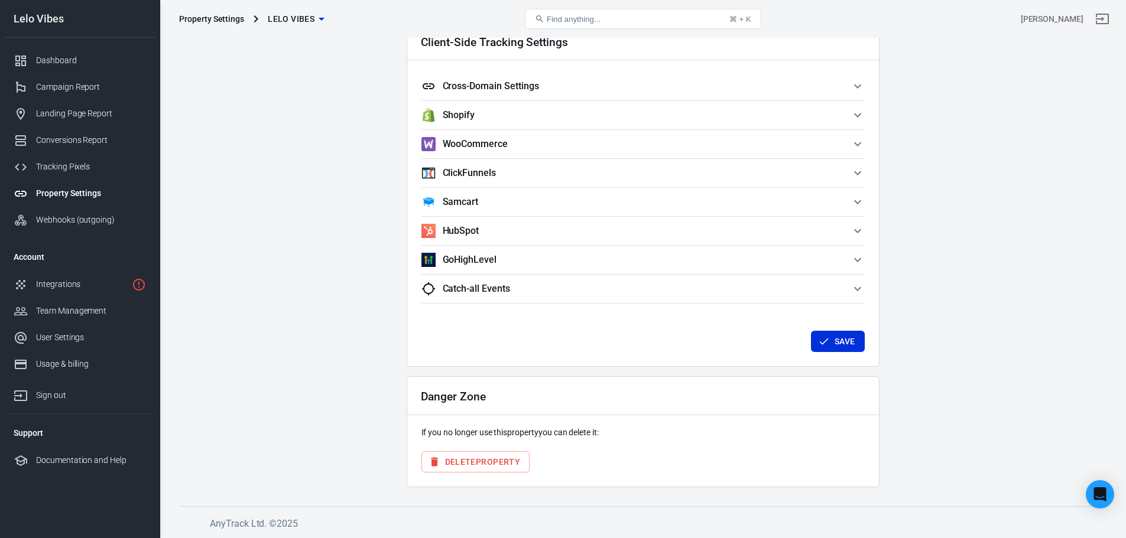
click at [506, 82] on h5 "Cross-Domain Settings" at bounding box center [491, 86] width 96 height 12
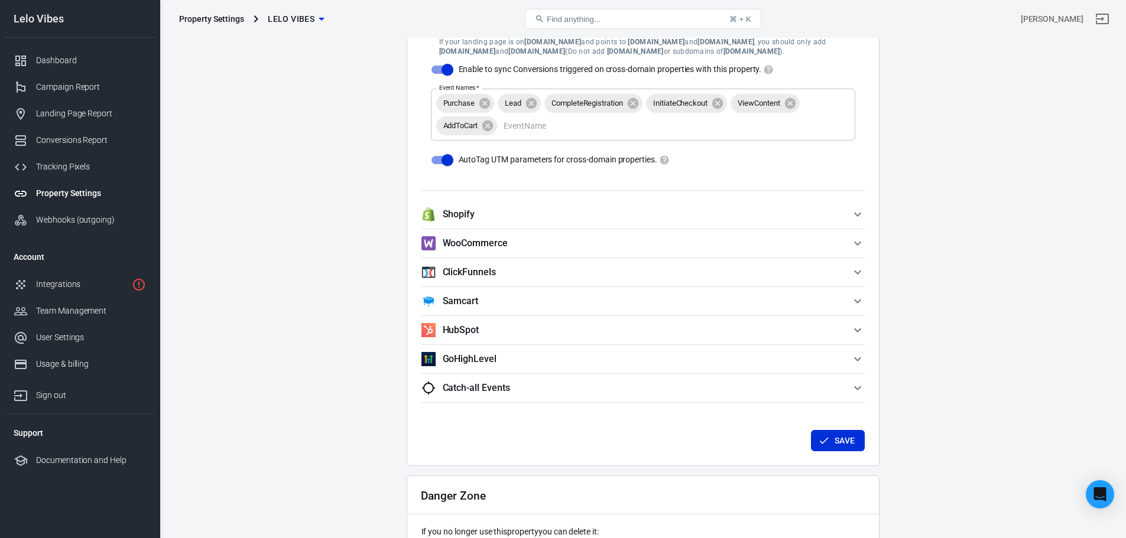
scroll to position [1337, 0]
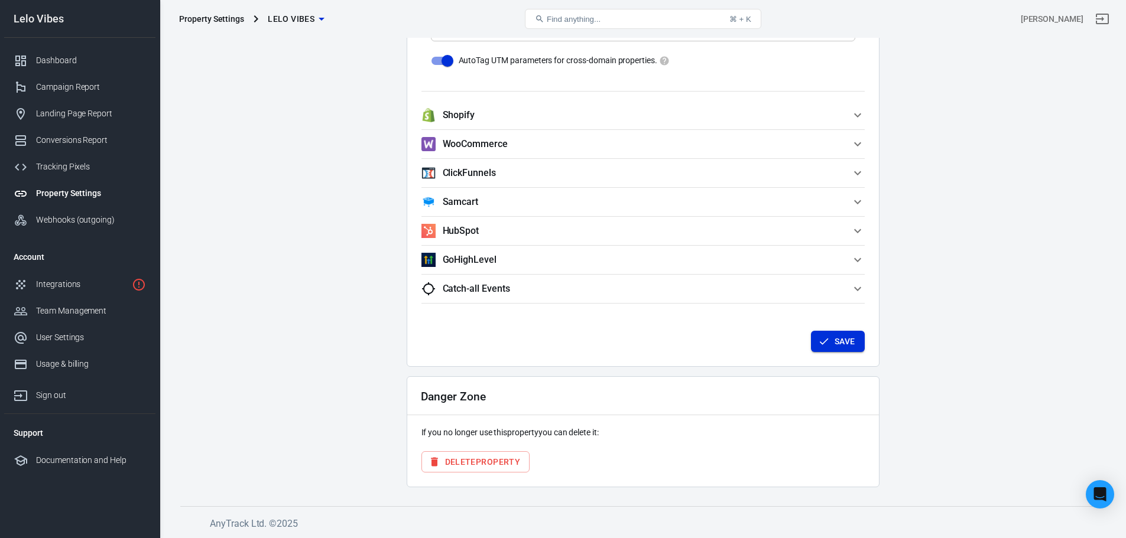
click at [834, 353] on div "Save" at bounding box center [643, 340] width 462 height 44
click at [841, 348] on button "Save" at bounding box center [838, 342] width 54 height 22
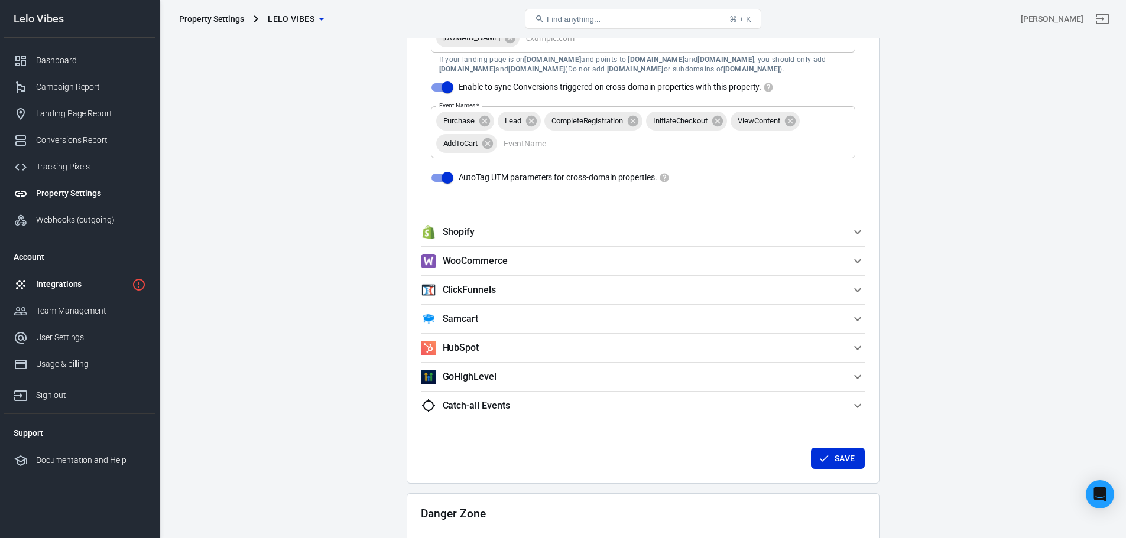
scroll to position [1219, 0]
click at [136, 281] on icon "1 networks not verified yet" at bounding box center [139, 285] width 14 height 14
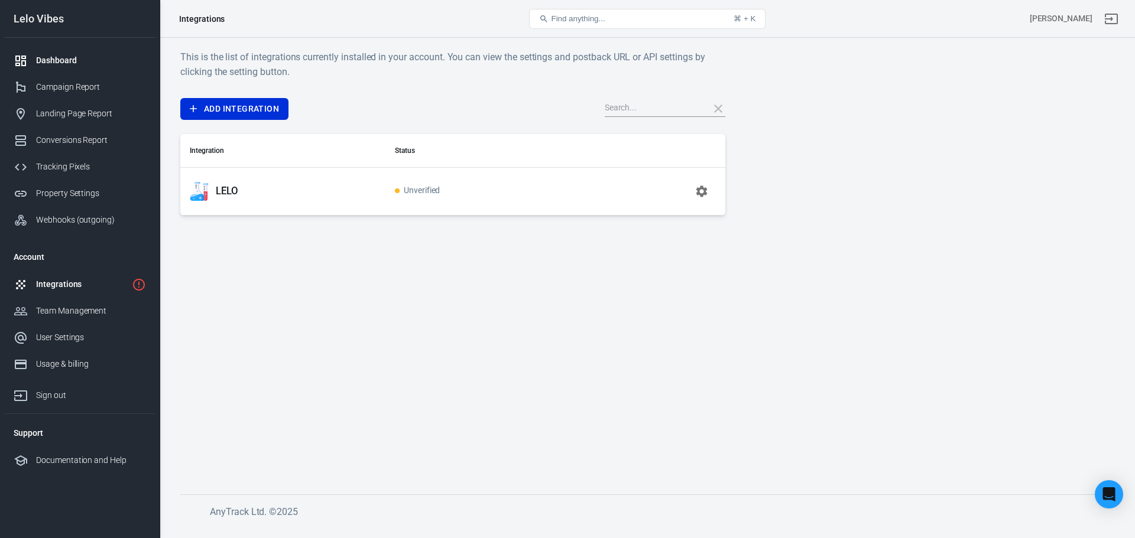
click at [87, 50] on link "Dashboard" at bounding box center [79, 60] width 151 height 27
